Goal: Use online tool/utility: Utilize a website feature to perform a specific function

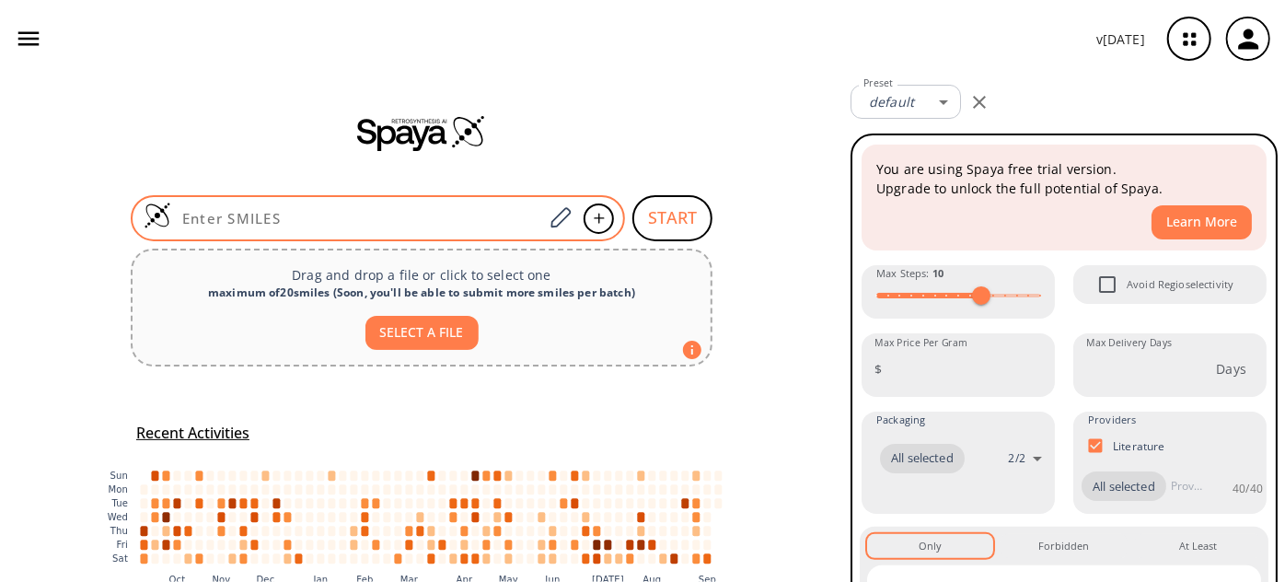
click at [375, 205] on div at bounding box center [378, 218] width 494 height 46
paste input "CNC(C1=CC(OC2=CC=C(N)C(OC3=CC(F)=C(C=C3)N)=C2)=CC=N1)=O"
type input "CNC(C1=CC(OC2=CC=C(N)C(OC3=CC(F)=C(C=C3)N)=C2)=CC=N1)=O"
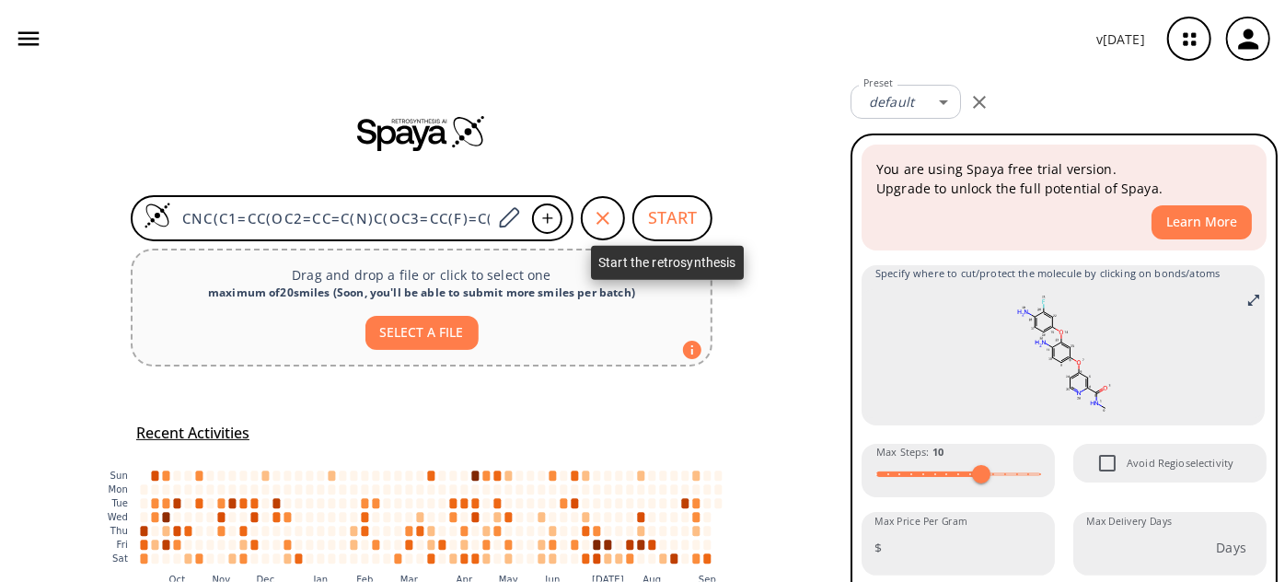
click at [651, 215] on button "START" at bounding box center [672, 218] width 80 height 46
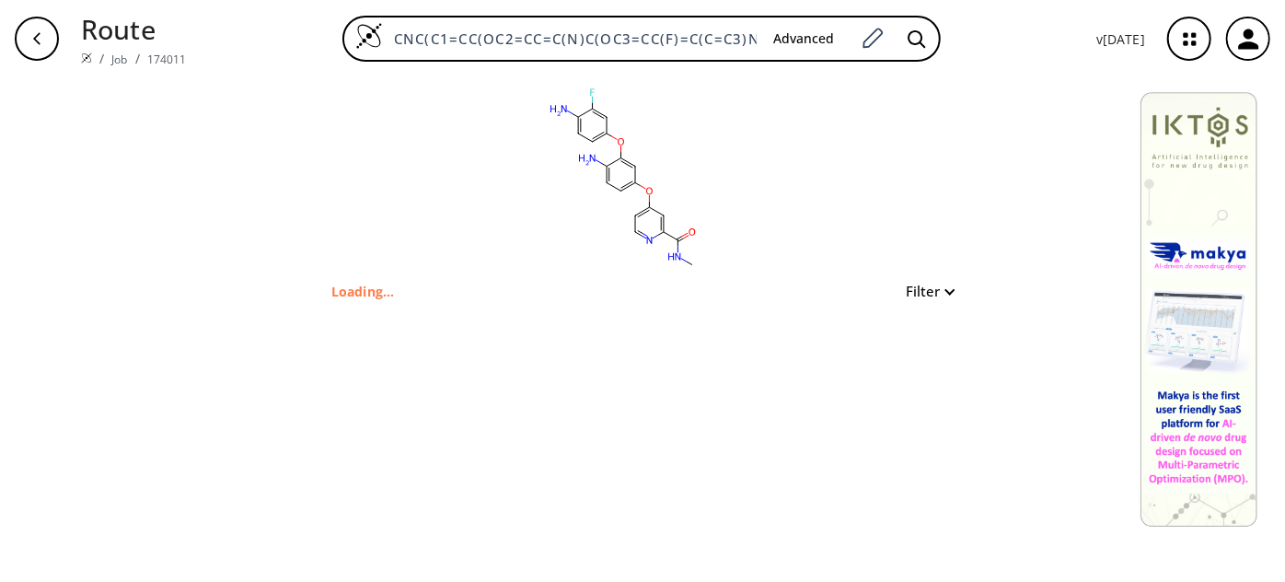
type input "CNC(=O)C1N=CC=C(OC2C=C(OC3C=CC(N)=C(F)C=3)C(N)=CC=2)C=1"
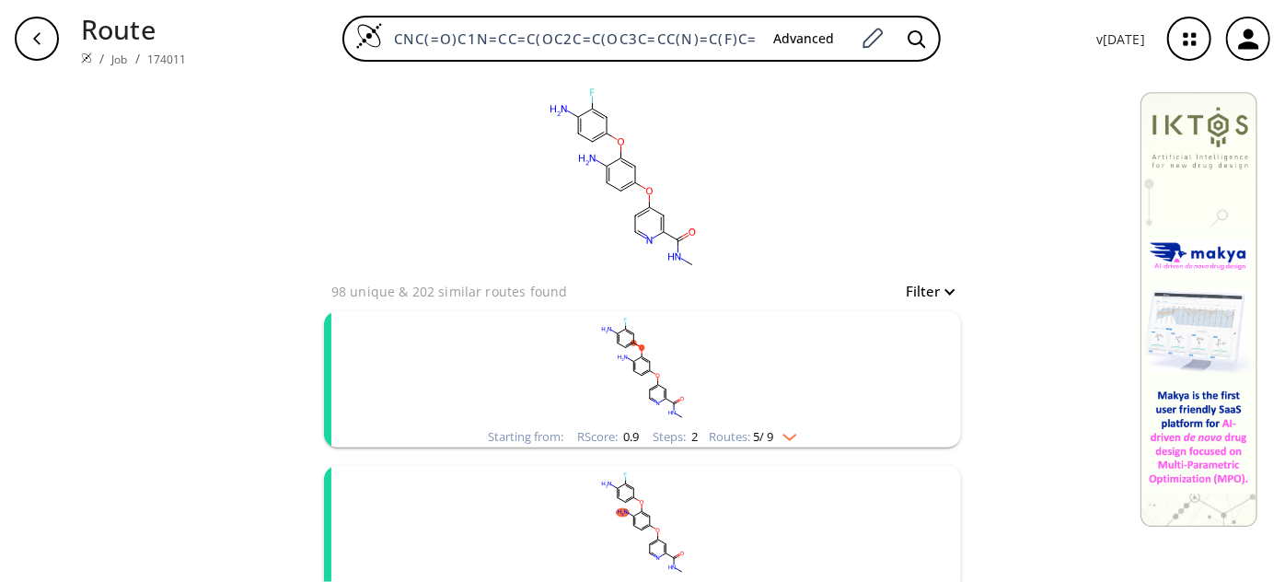
scroll to position [83, 0]
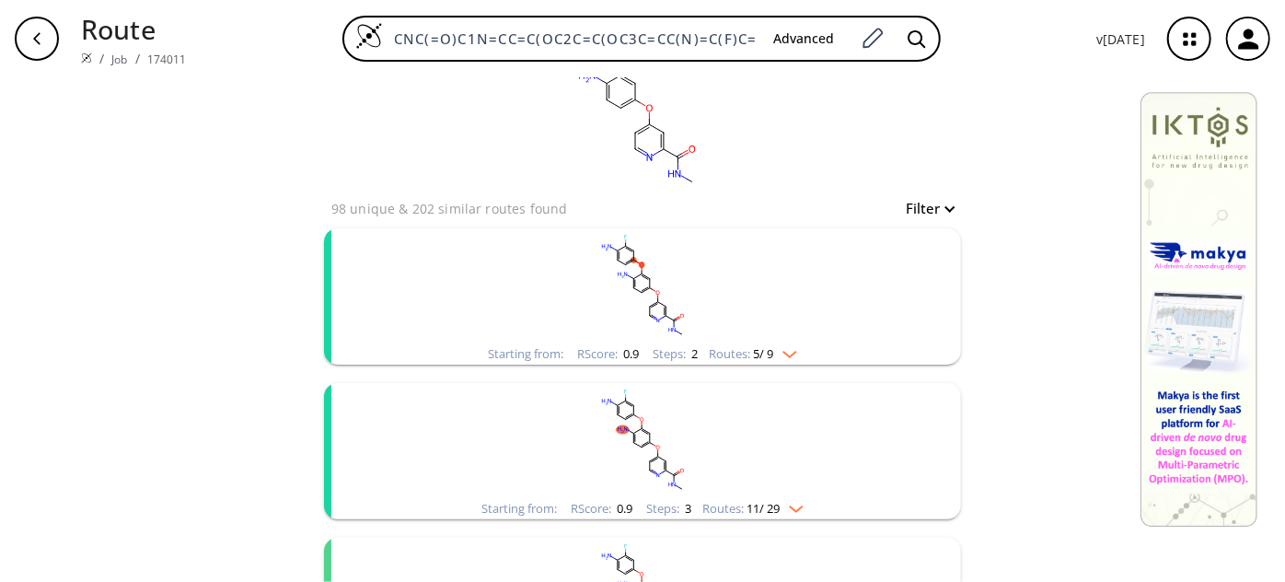
click at [684, 286] on rect "clusters" at bounding box center [642, 285] width 479 height 115
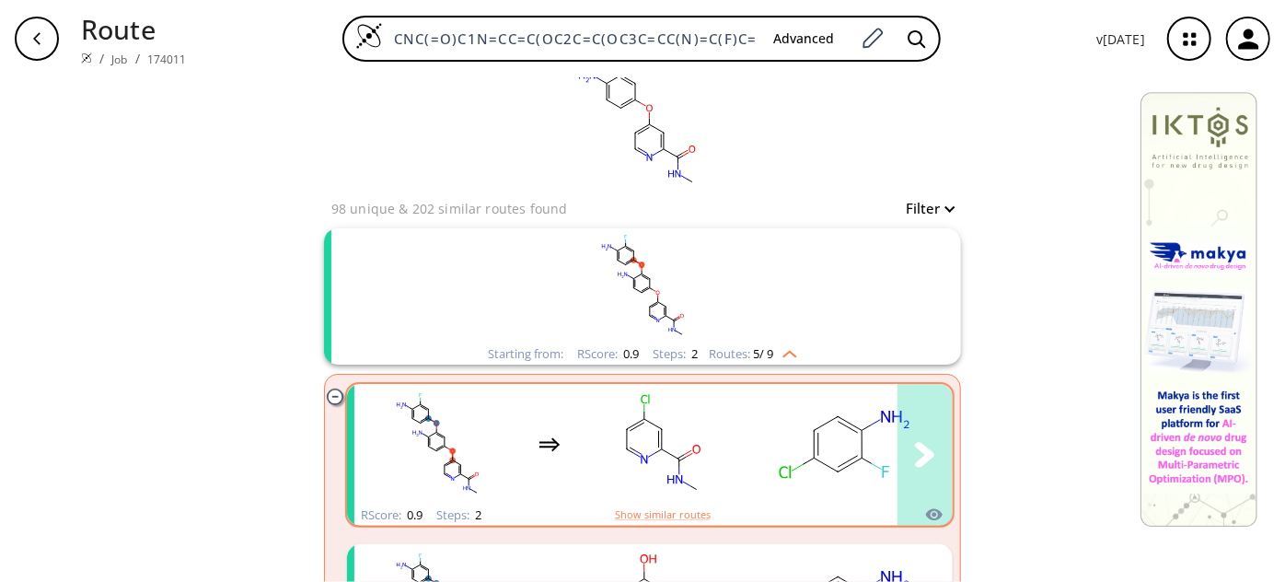
click at [747, 451] on div "clusters" at bounding box center [733, 444] width 758 height 121
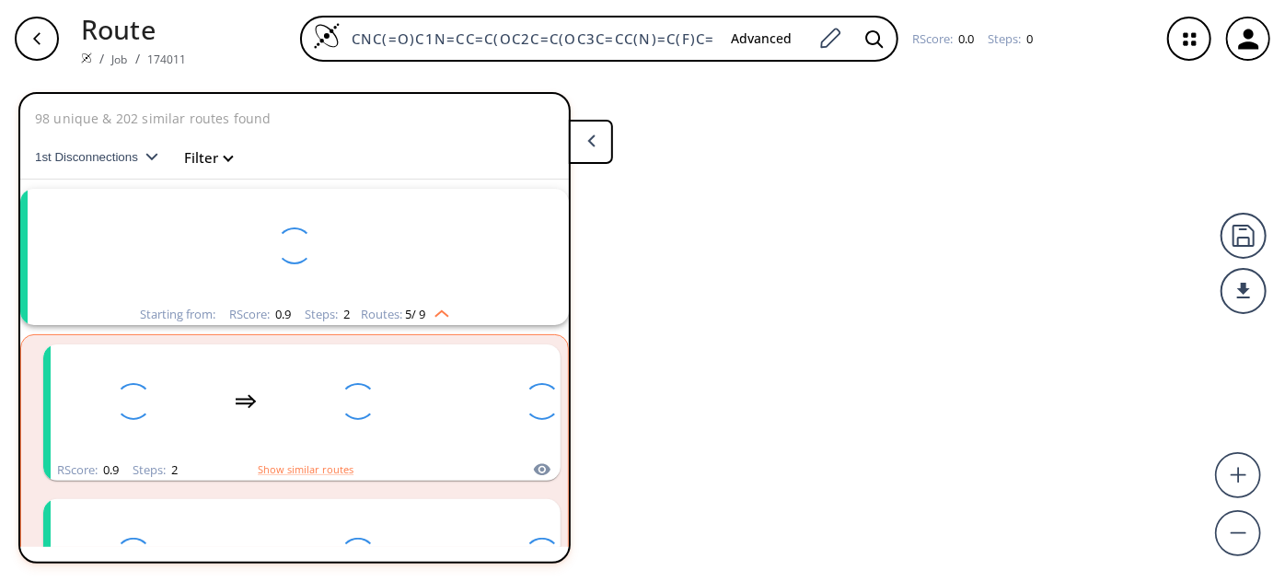
scroll to position [41, 0]
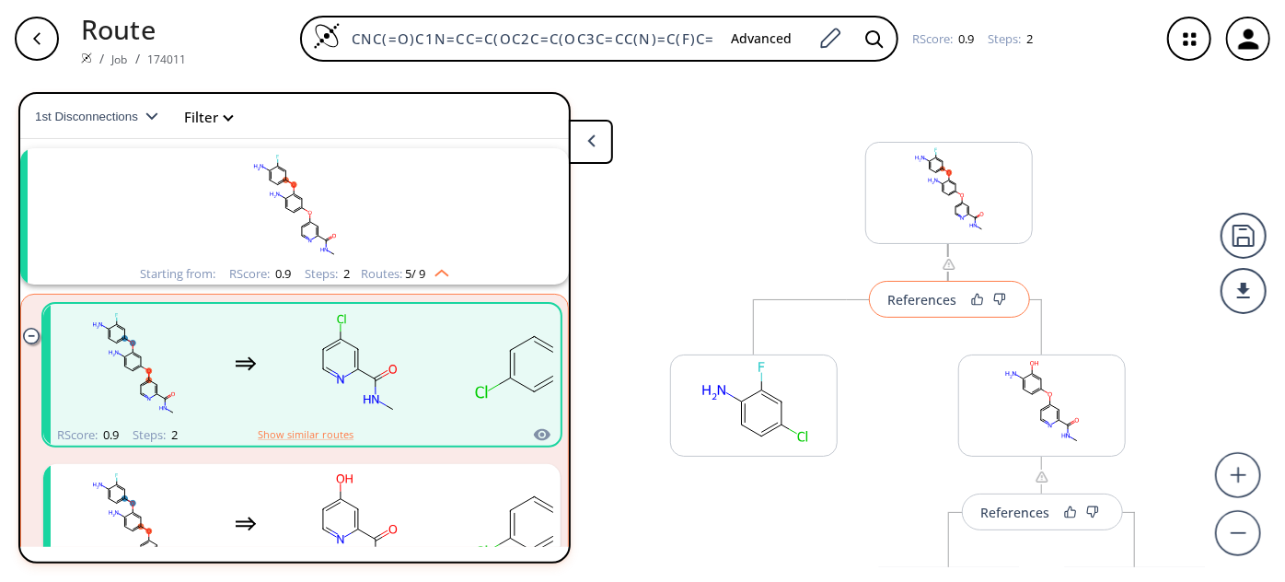
click at [941, 306] on div "References" at bounding box center [922, 300] width 69 height 12
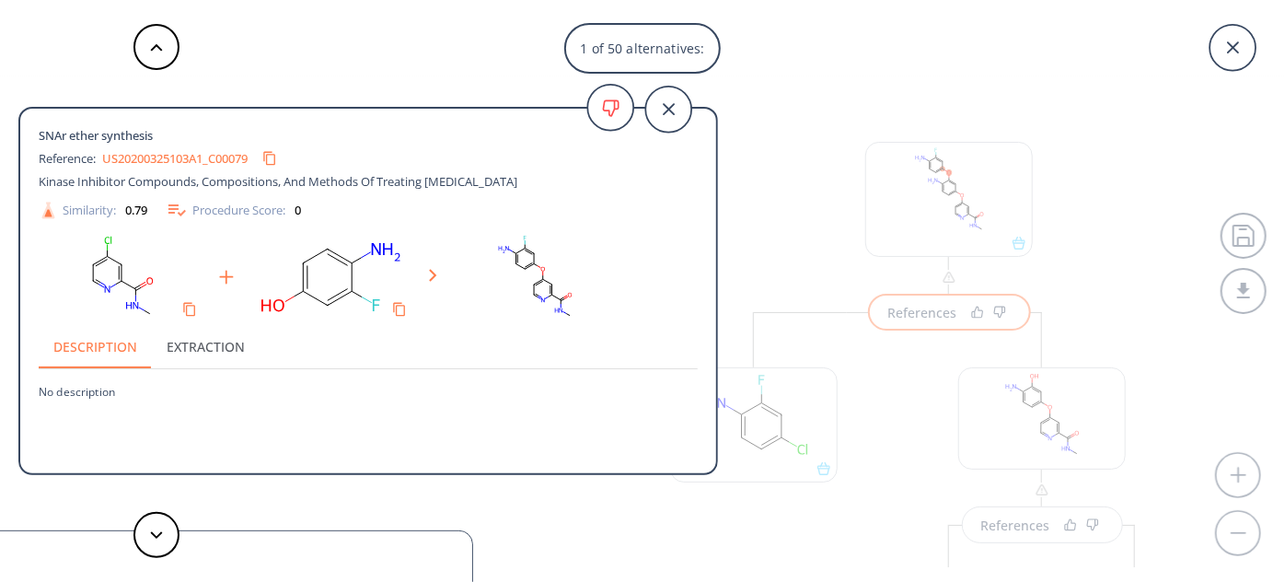
click at [188, 161] on link "US20200325103A1_C00079" at bounding box center [174, 159] width 145 height 12
click at [778, 61] on div "1 of 50 alternatives:" at bounding box center [642, 48] width 1285 height 51
click at [662, 112] on icon at bounding box center [668, 110] width 46 height 46
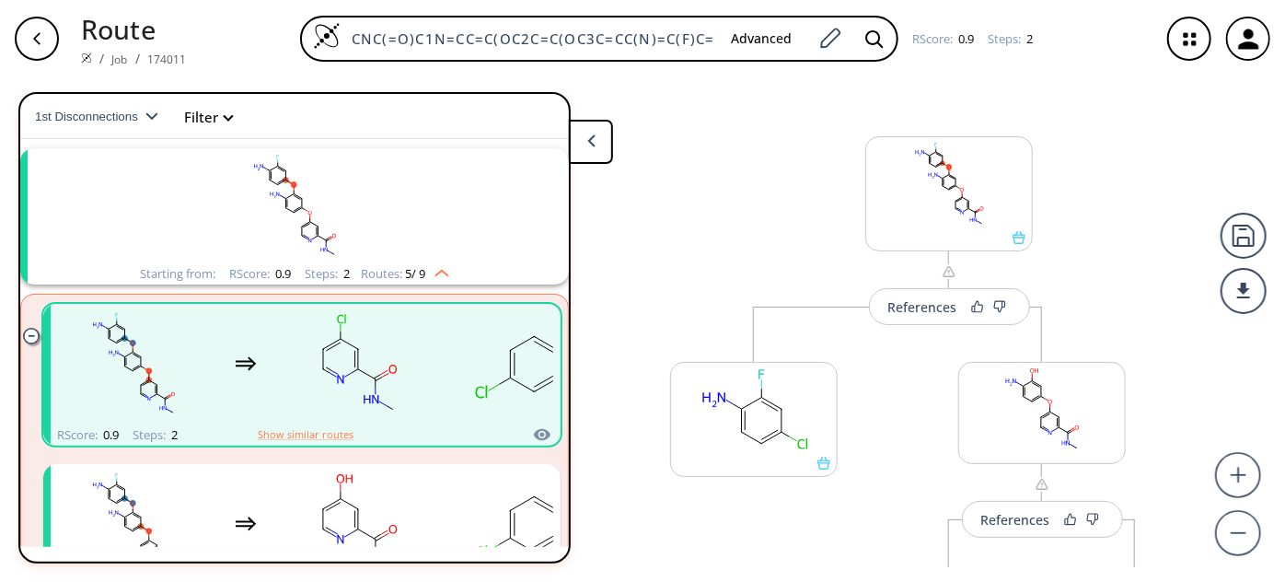
scroll to position [0, 0]
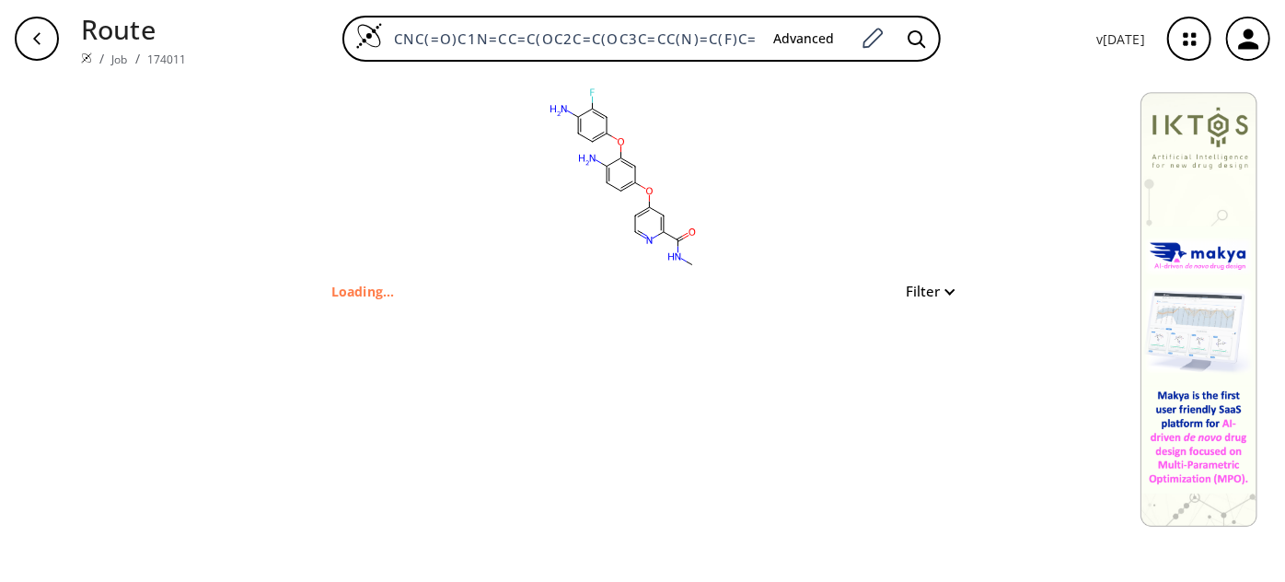
click at [832, 156] on div "clear" at bounding box center [642, 178] width 637 height 203
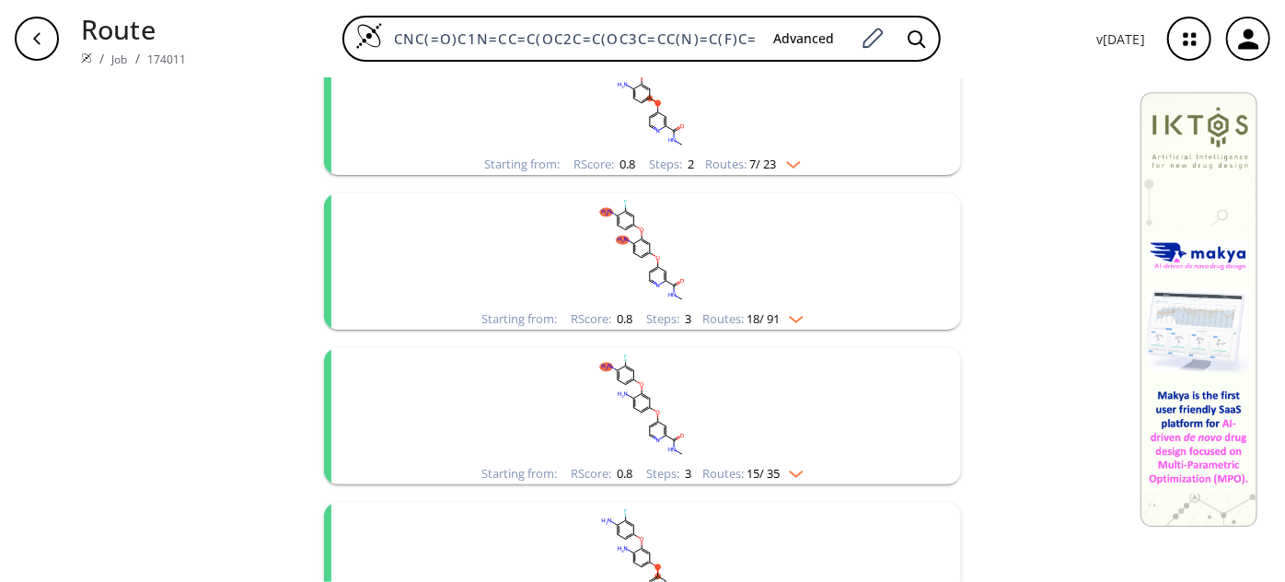
scroll to position [585, 0]
click at [696, 203] on rect "clusters" at bounding box center [642, 247] width 479 height 115
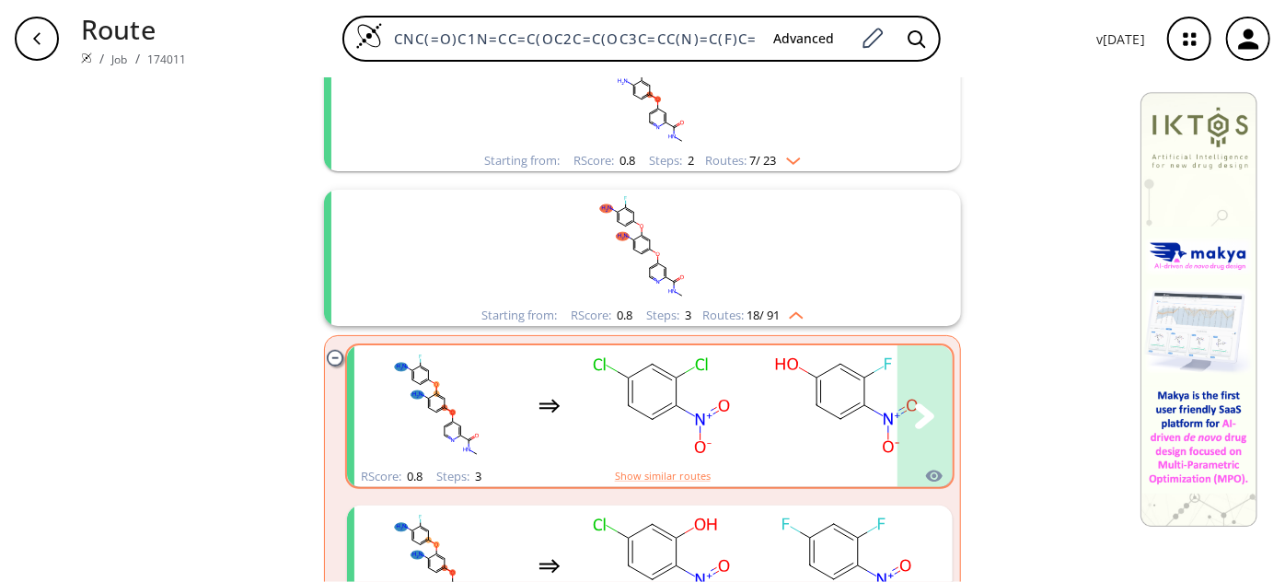
click at [724, 385] on rect "clusters" at bounding box center [662, 405] width 166 height 115
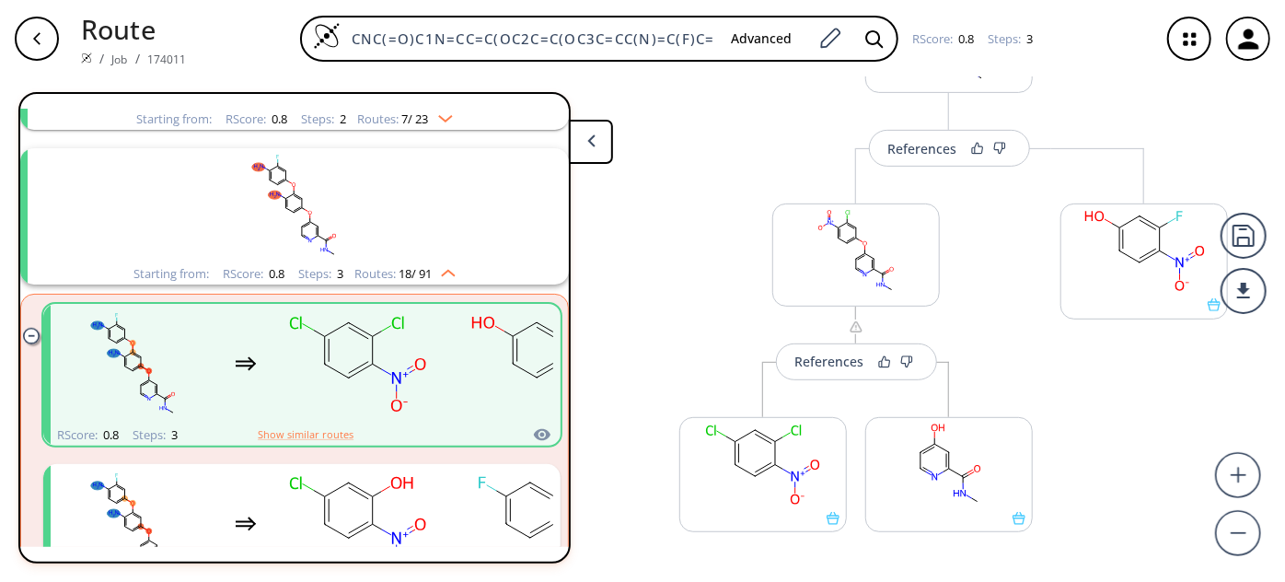
scroll to position [390, 0]
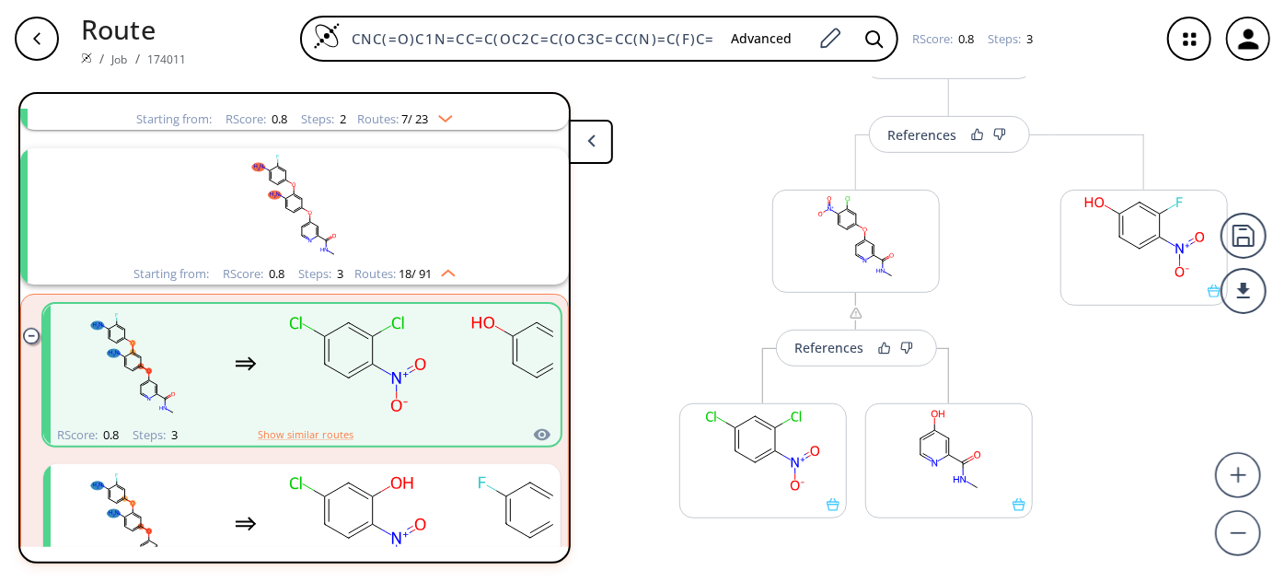
click at [666, 264] on div "More routes from here References More routes from here More routes from here" at bounding box center [856, 362] width 390 height 457
click at [596, 142] on button at bounding box center [591, 142] width 44 height 44
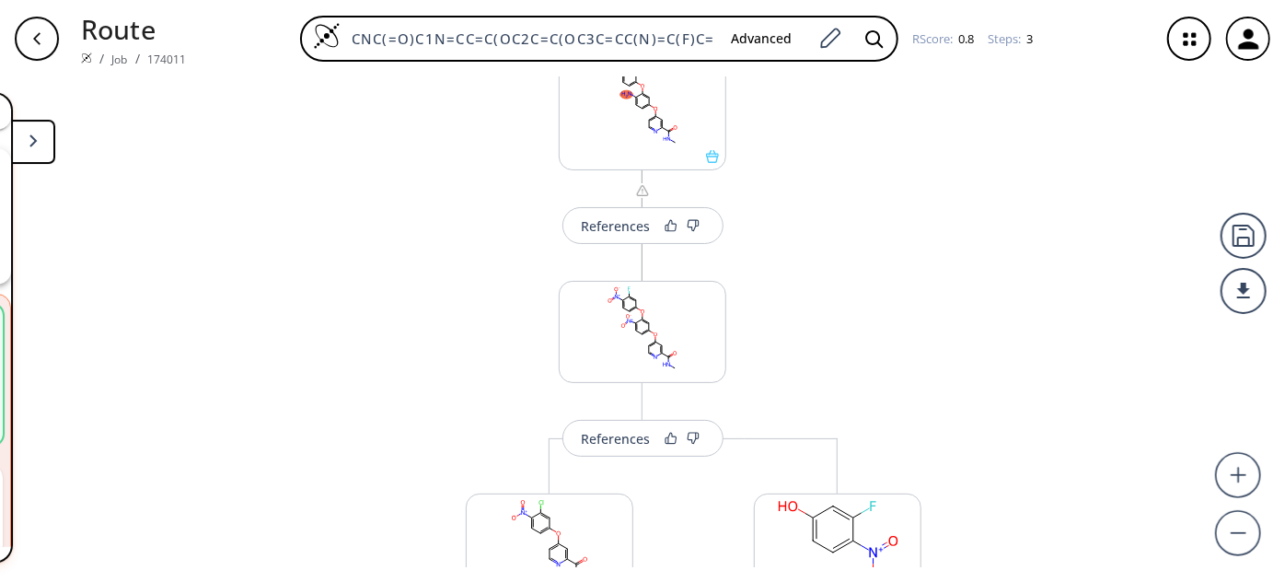
scroll to position [250, 0]
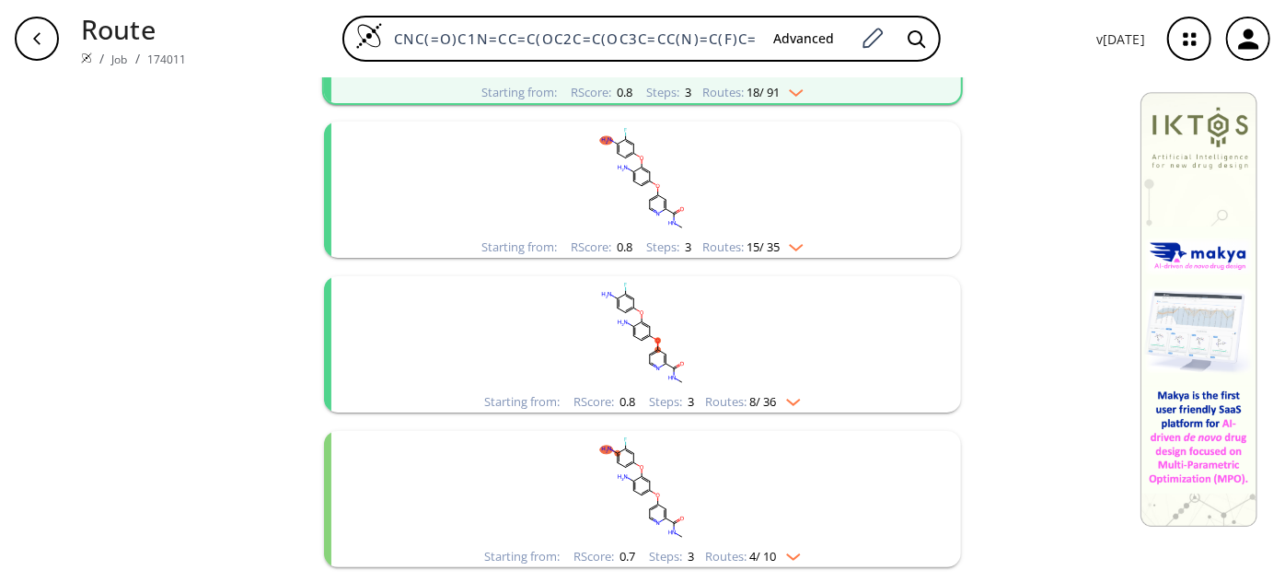
scroll to position [837, 0]
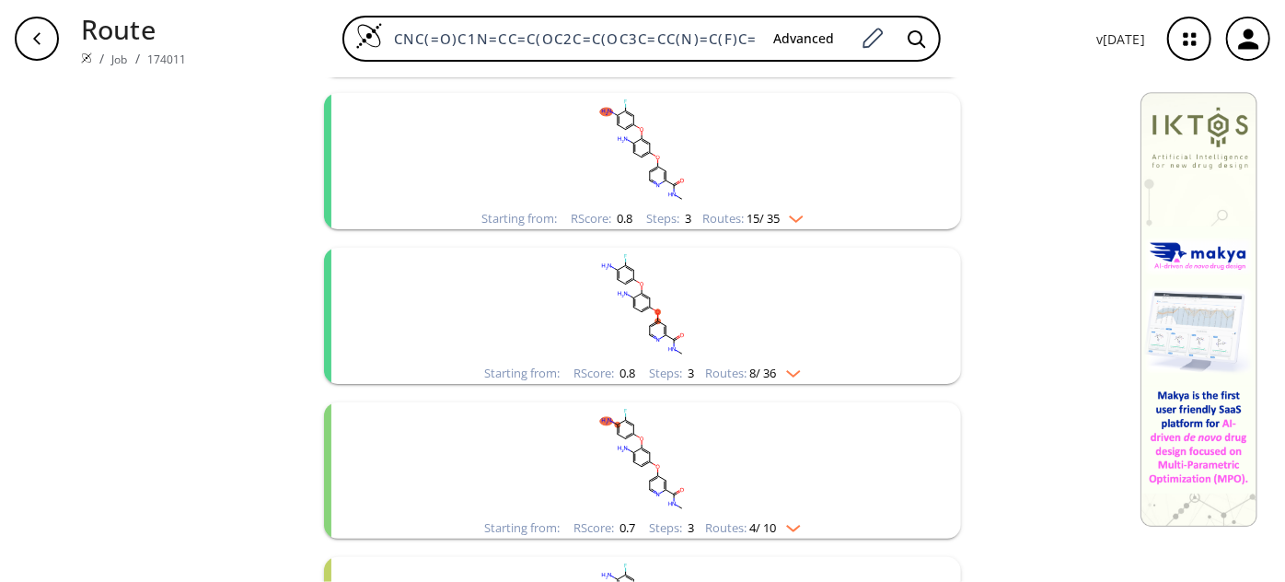
click at [726, 136] on rect "clusters" at bounding box center [642, 150] width 479 height 115
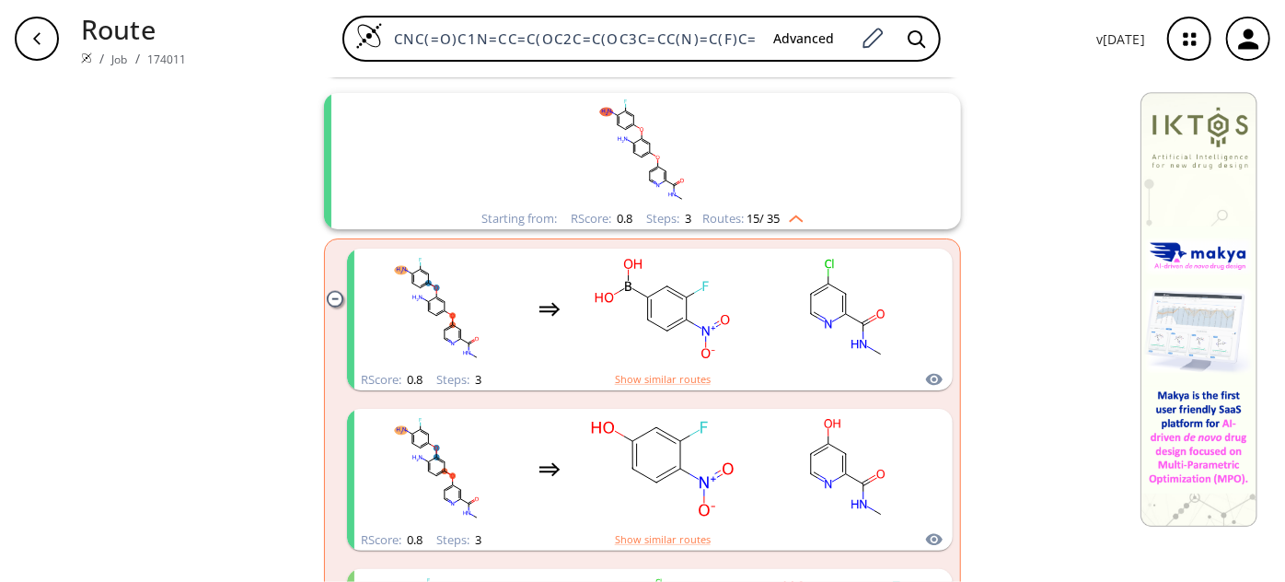
click at [600, 183] on rect "clusters" at bounding box center [642, 150] width 479 height 115
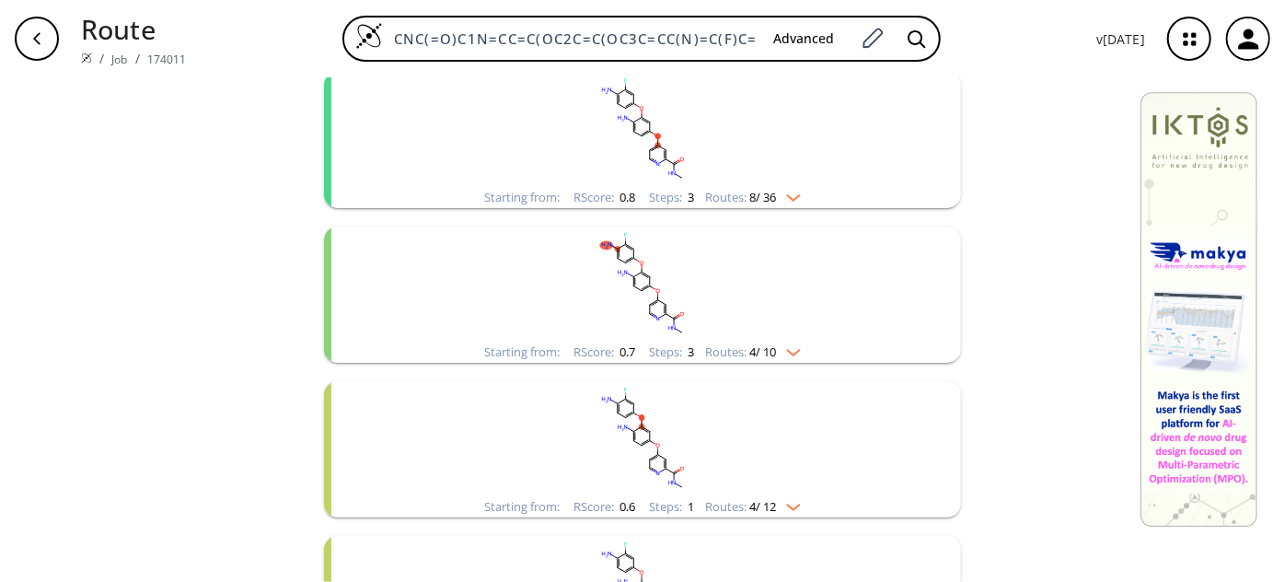
scroll to position [1087, 0]
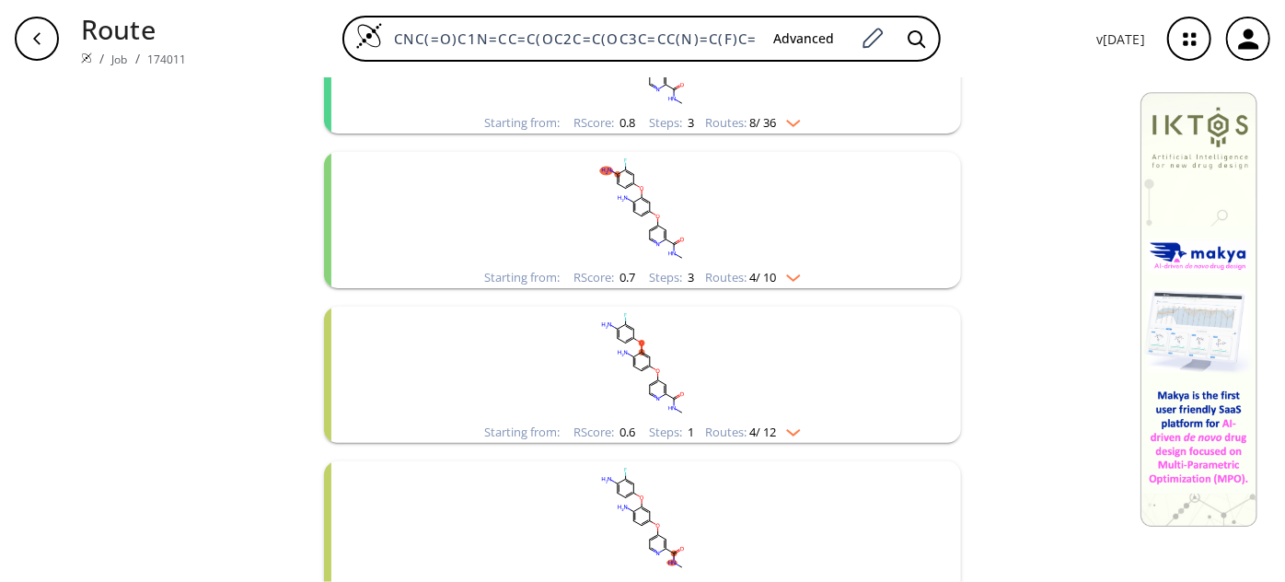
click at [667, 236] on rect "clusters" at bounding box center [642, 209] width 479 height 115
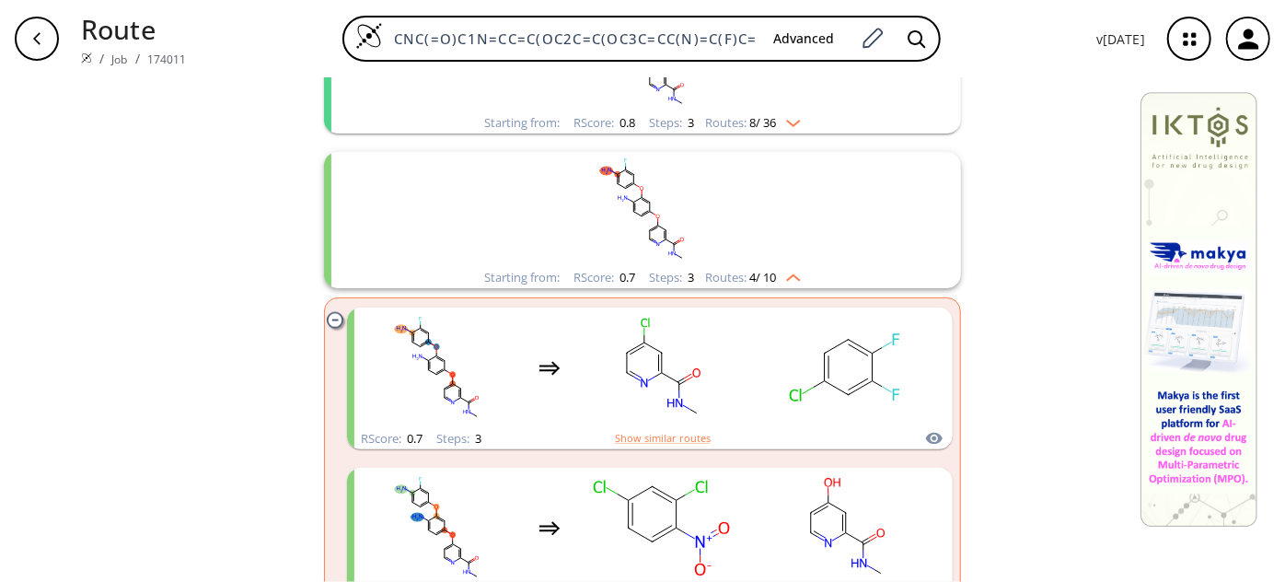
click at [667, 236] on rect "clusters" at bounding box center [642, 209] width 479 height 115
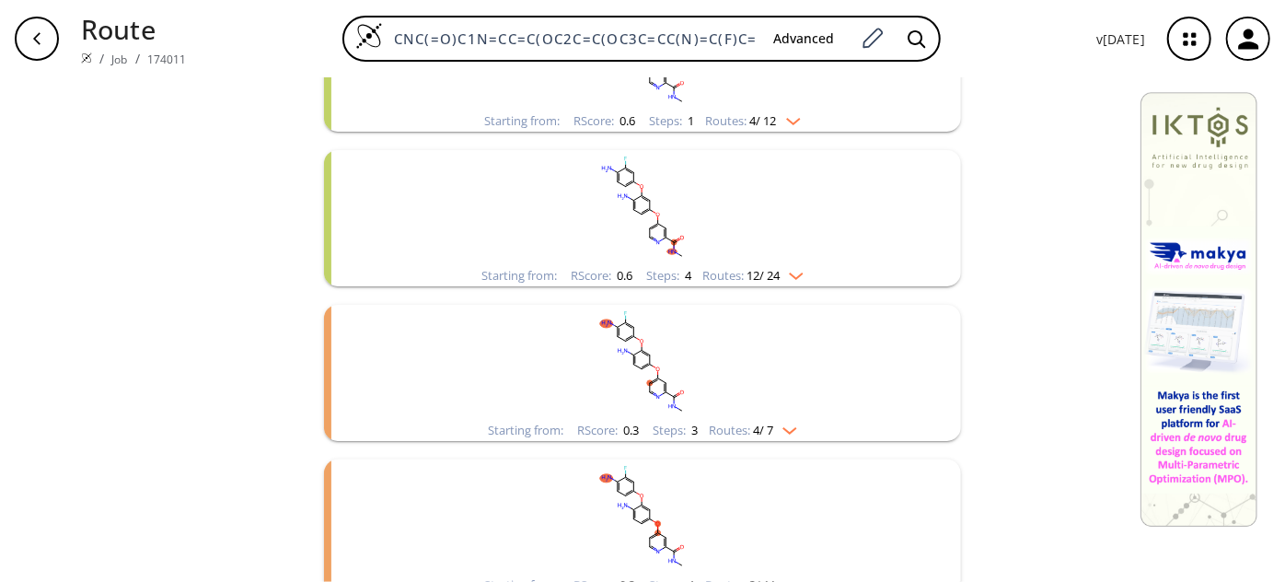
scroll to position [1422, 0]
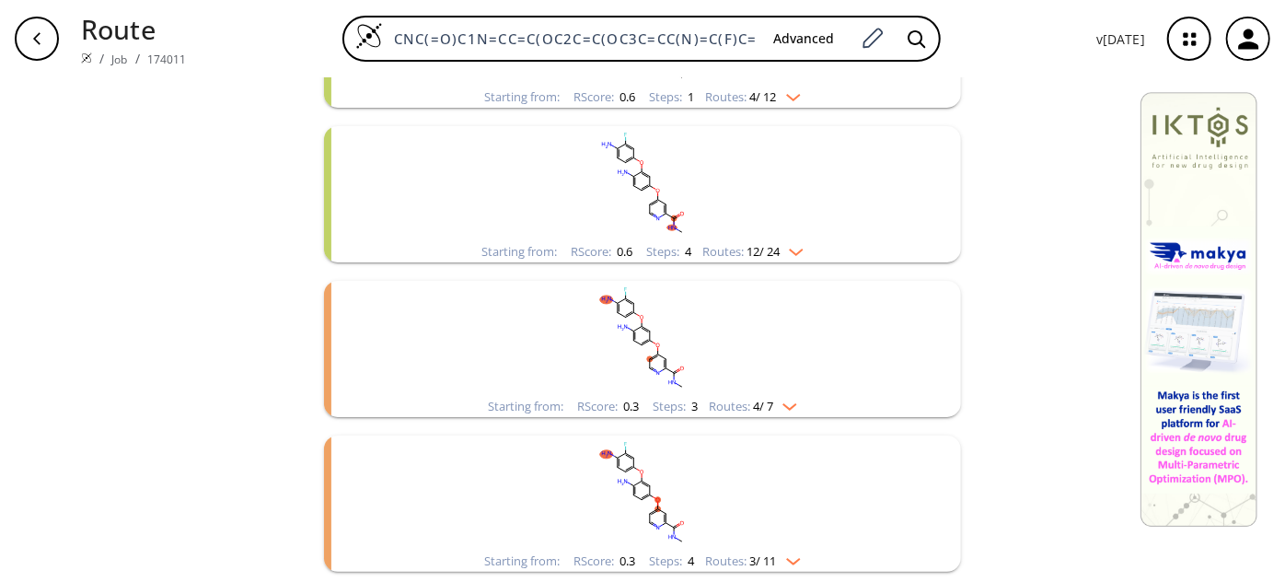
click at [709, 322] on rect "clusters" at bounding box center [642, 338] width 479 height 115
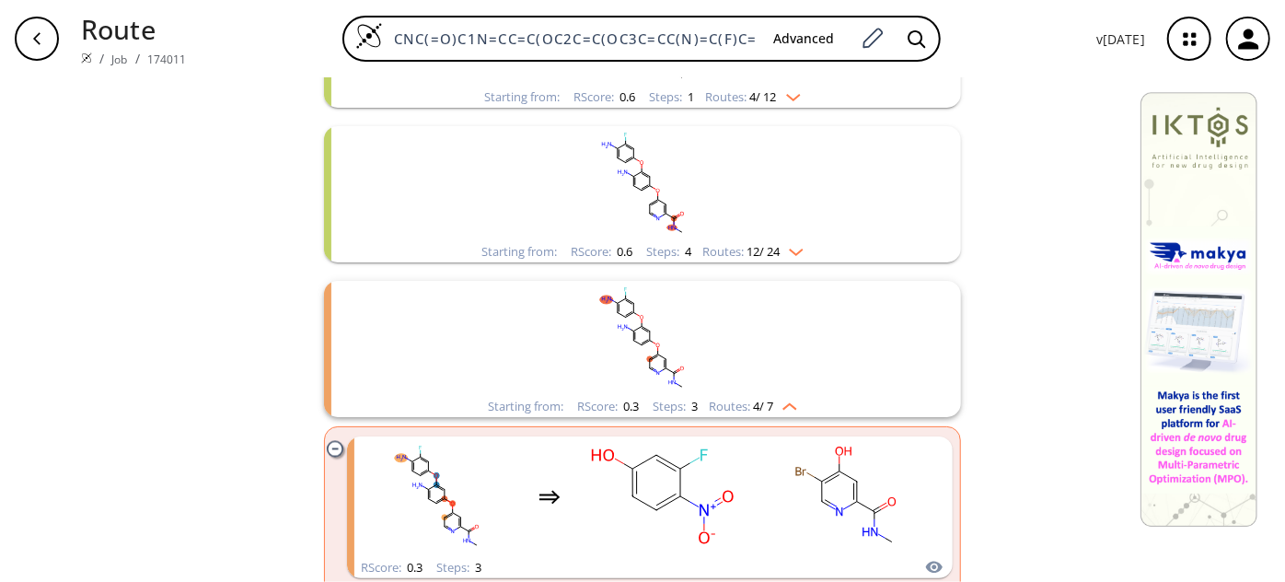
click at [709, 322] on rect "clusters" at bounding box center [642, 338] width 479 height 115
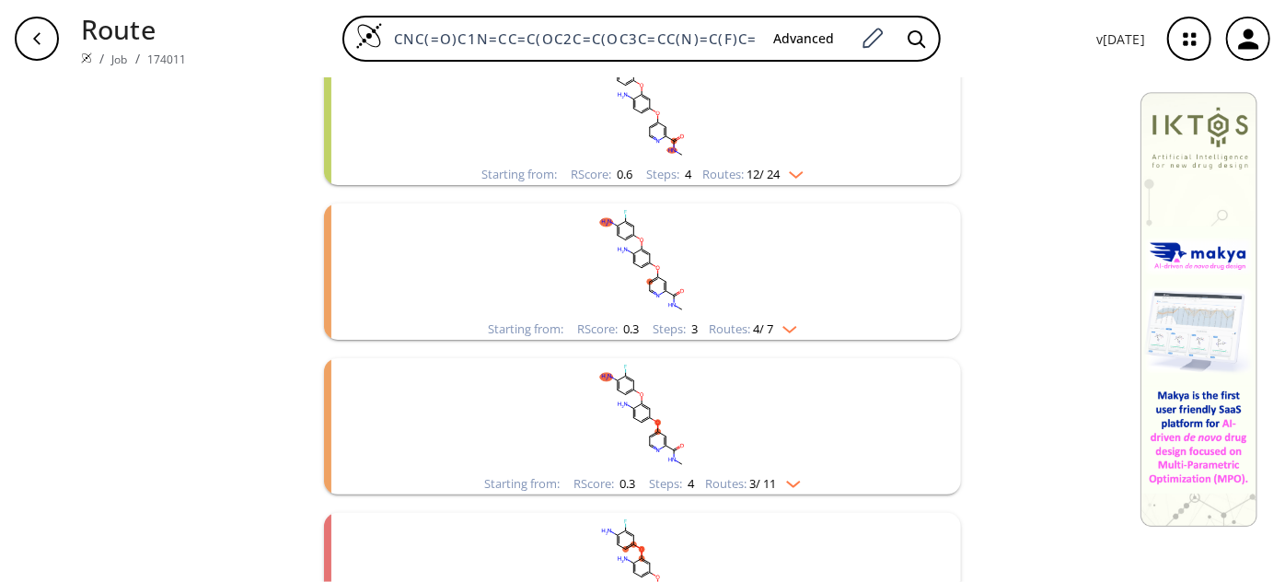
scroll to position [1575, 0]
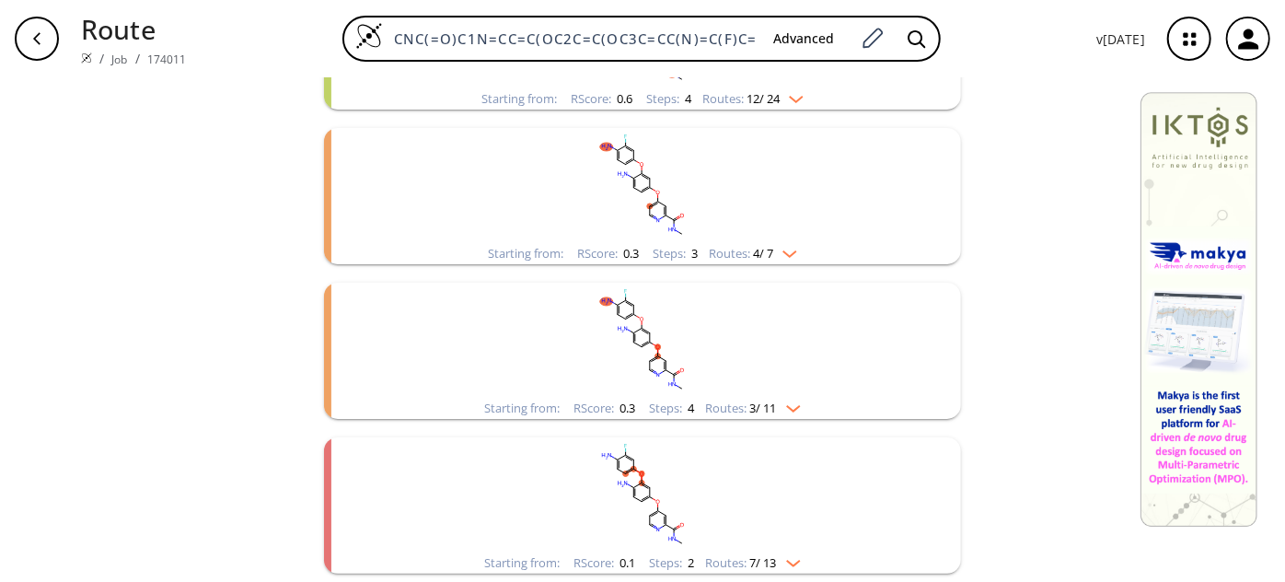
click at [692, 360] on rect "clusters" at bounding box center [642, 340] width 479 height 115
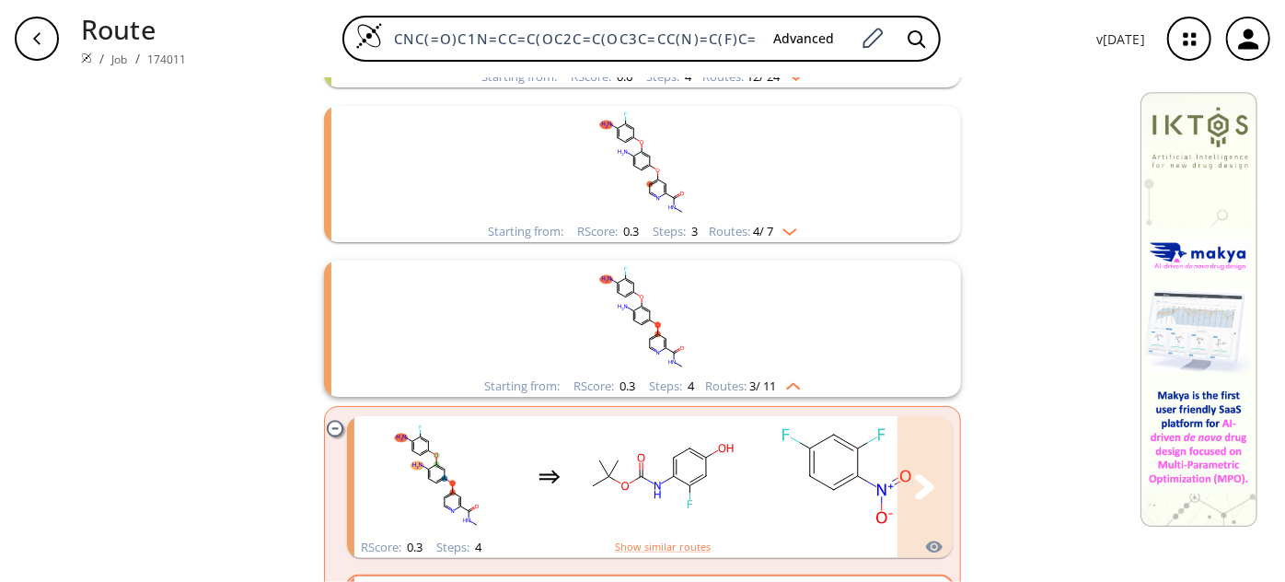
scroll to position [1659, 0]
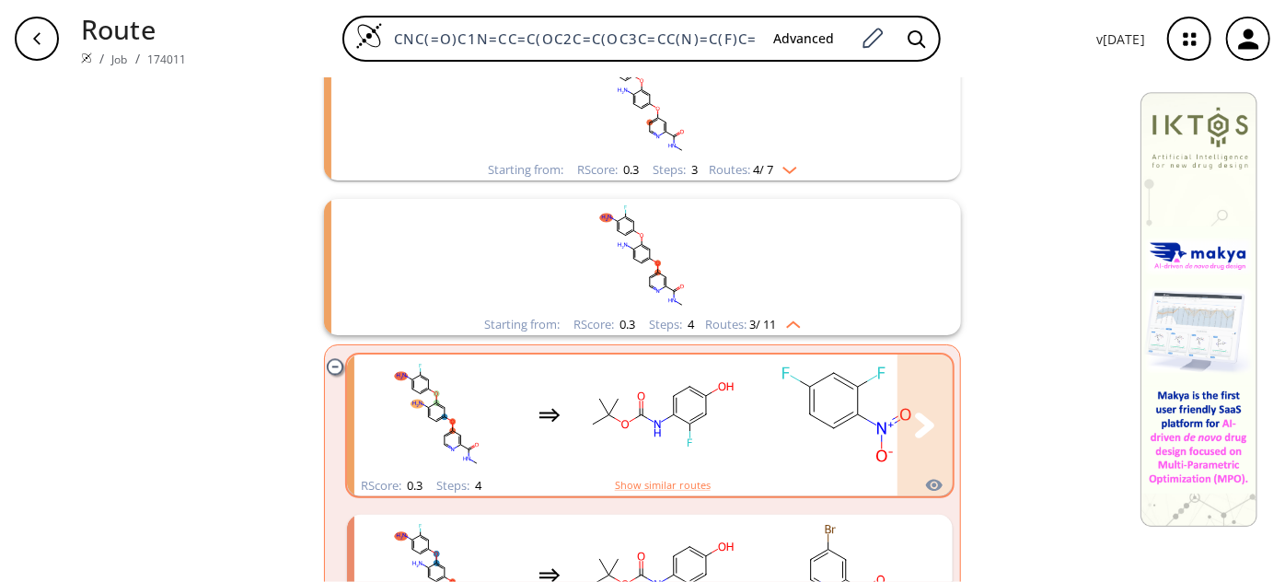
click at [693, 419] on rect "clusters" at bounding box center [662, 414] width 166 height 115
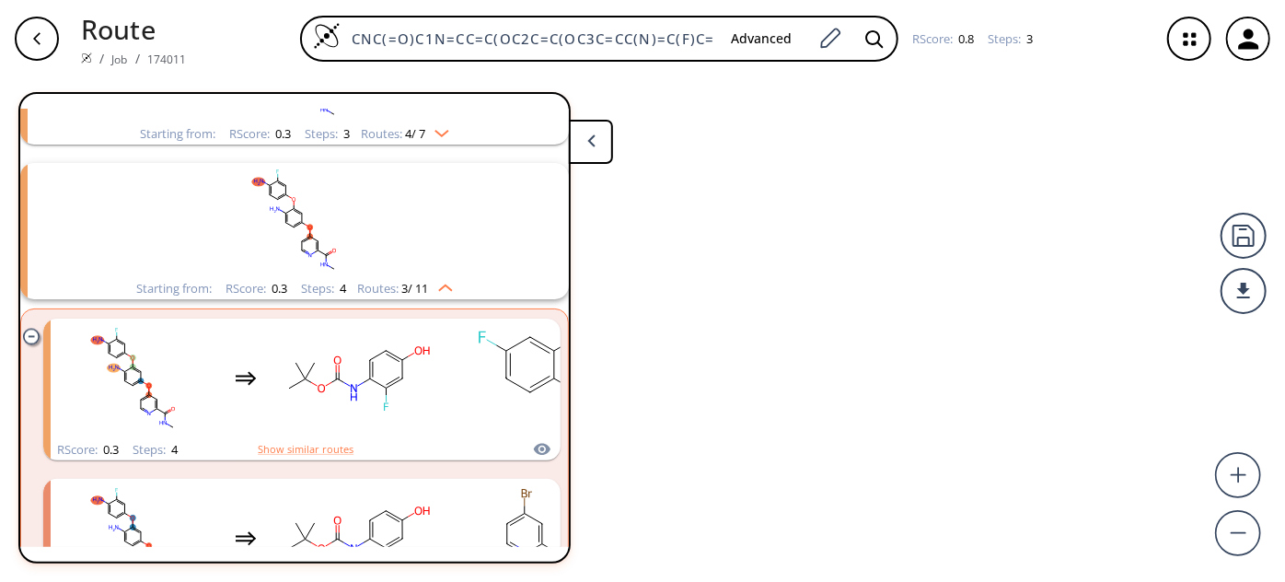
scroll to position [1587, 0]
